Goal: Find specific page/section: Locate a particular part of the current website

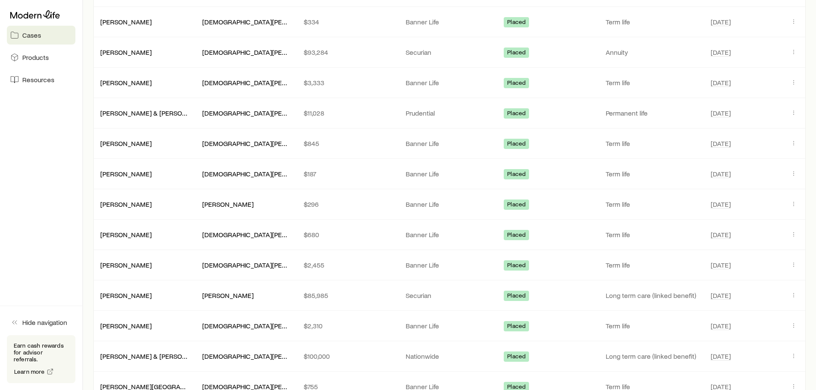
scroll to position [600, 0]
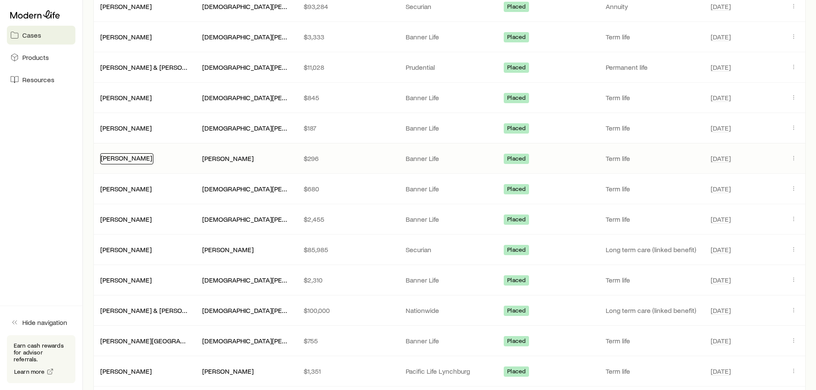
click at [131, 157] on link "[PERSON_NAME]" at bounding box center [126, 158] width 51 height 8
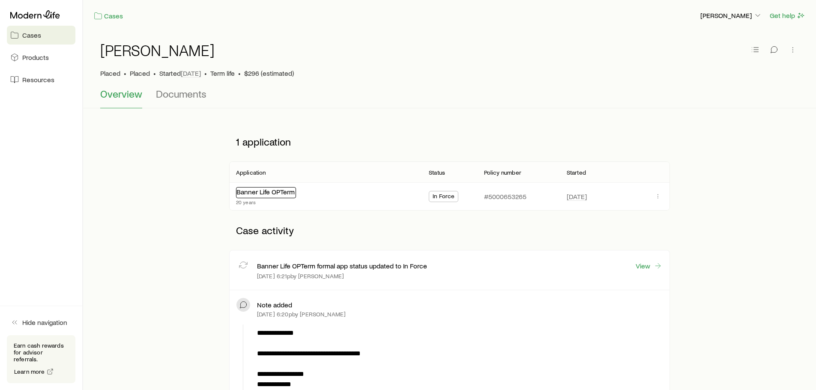
click at [267, 193] on link "Banner Life OPTerm" at bounding box center [265, 192] width 58 height 8
click at [185, 99] on span "Documents" at bounding box center [181, 94] width 51 height 12
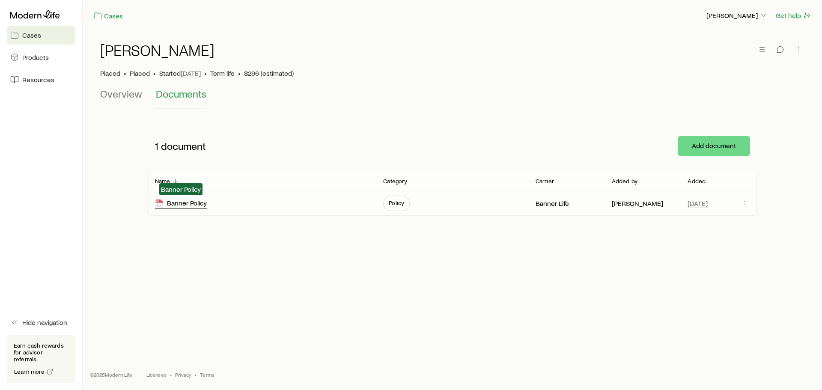
click at [177, 203] on div "Banner Policy" at bounding box center [181, 204] width 52 height 10
click at [108, 17] on link "Cases" at bounding box center [108, 16] width 30 height 10
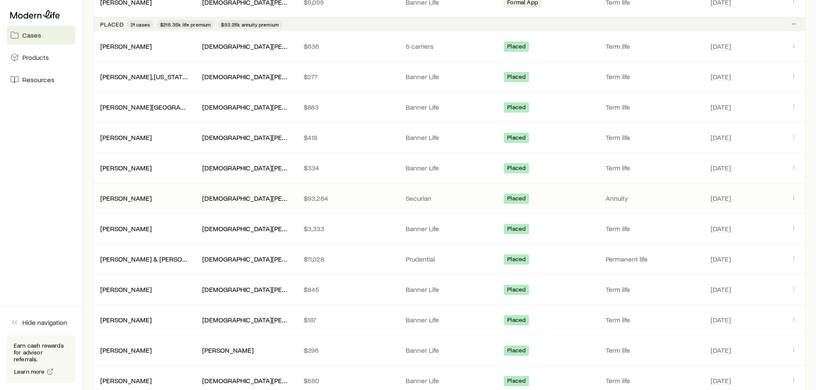
scroll to position [392, 0]
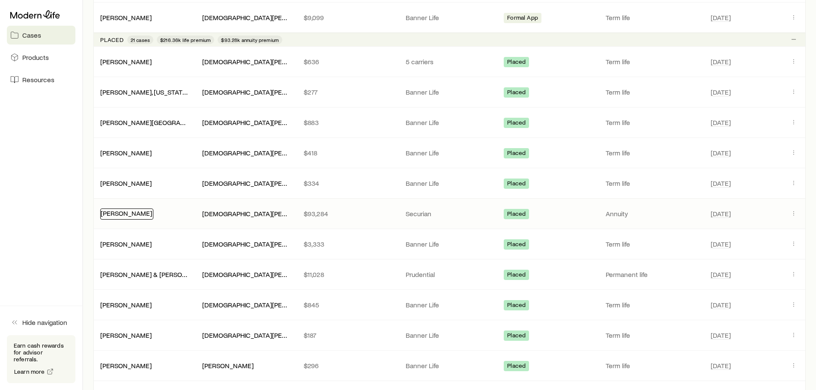
click at [131, 215] on link "[PERSON_NAME]" at bounding box center [126, 213] width 51 height 8
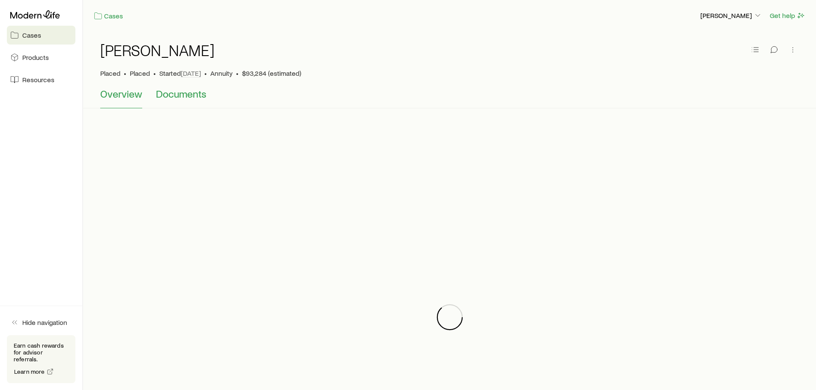
click at [190, 94] on span "Documents" at bounding box center [181, 94] width 51 height 12
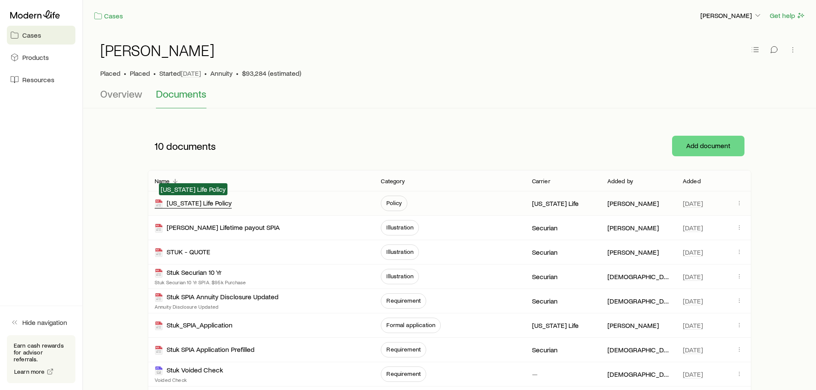
click at [206, 200] on div "[US_STATE] Life Policy" at bounding box center [193, 204] width 77 height 10
